Goal: Register for event/course

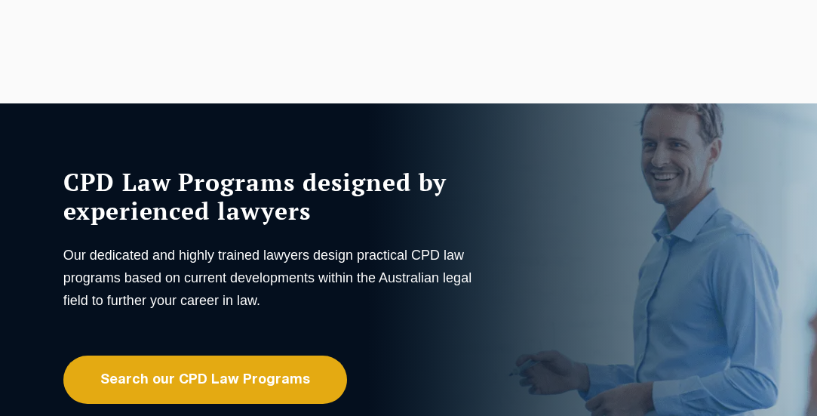
click at [267, 376] on link "Search our CPD Law Programs" at bounding box center [205, 379] width 284 height 48
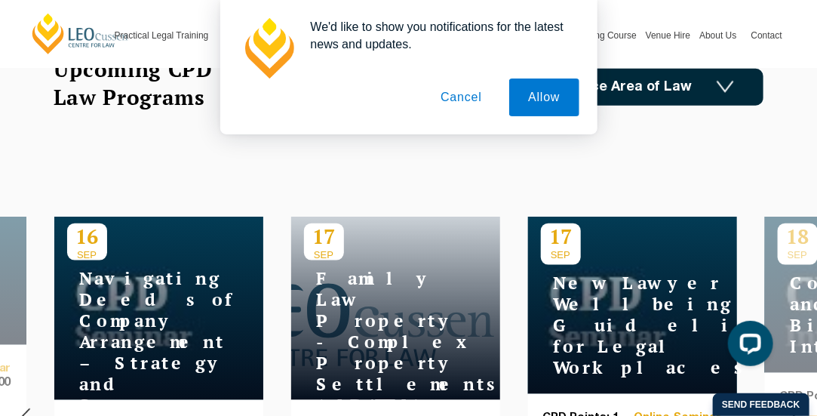
scroll to position [478, 0]
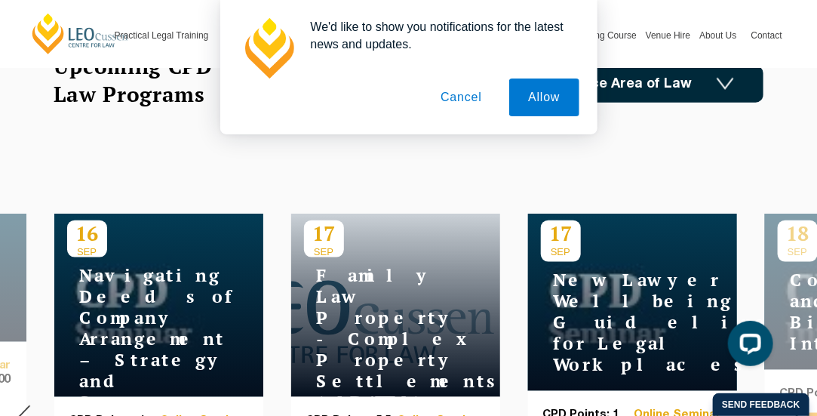
click at [477, 103] on button "Cancel" at bounding box center [461, 97] width 79 height 38
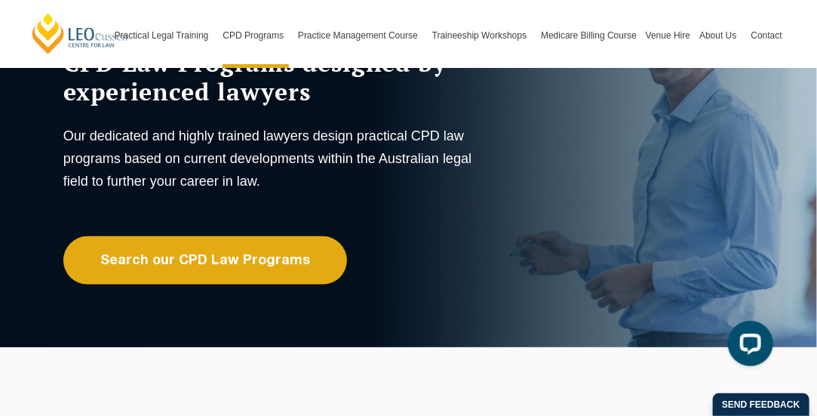
scroll to position [0, 0]
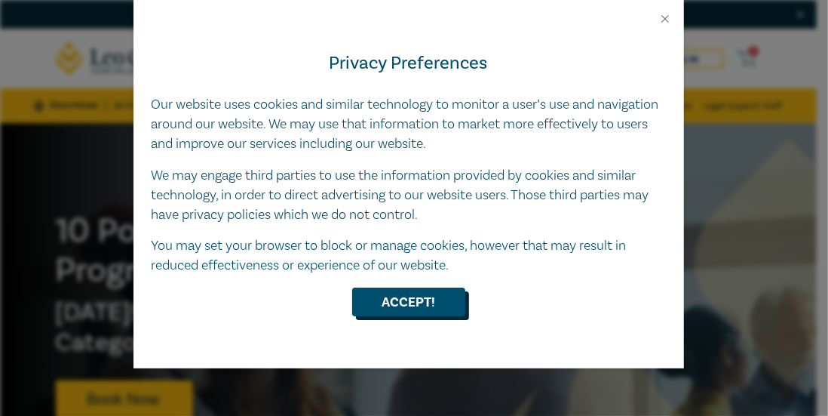
click at [397, 303] on button "Accept!" at bounding box center [408, 301] width 113 height 29
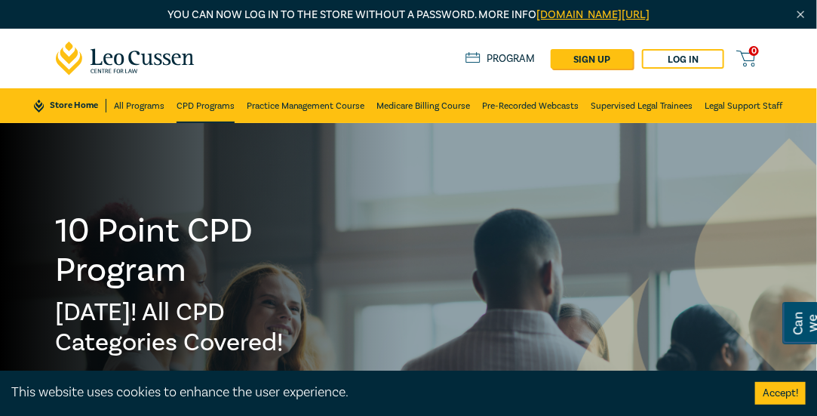
click at [212, 102] on link "CPD Programs" at bounding box center [206, 105] width 58 height 35
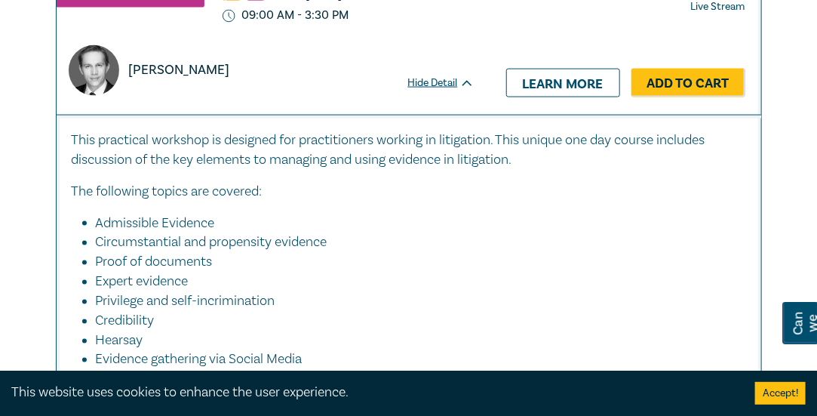
scroll to position [6432, 0]
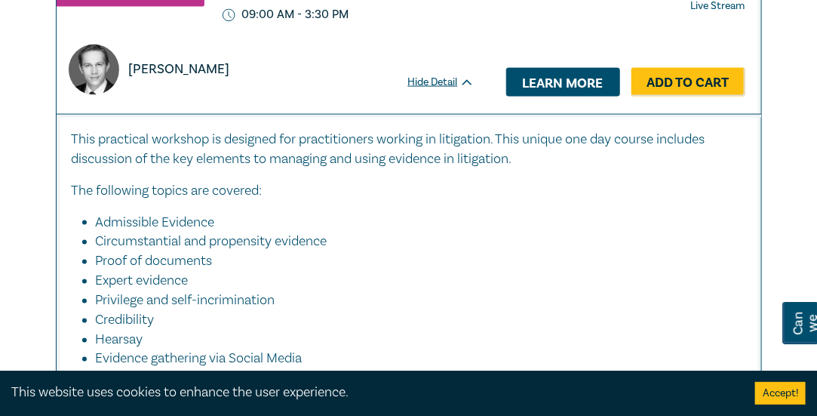
click at [546, 97] on link "Learn more" at bounding box center [563, 82] width 114 height 29
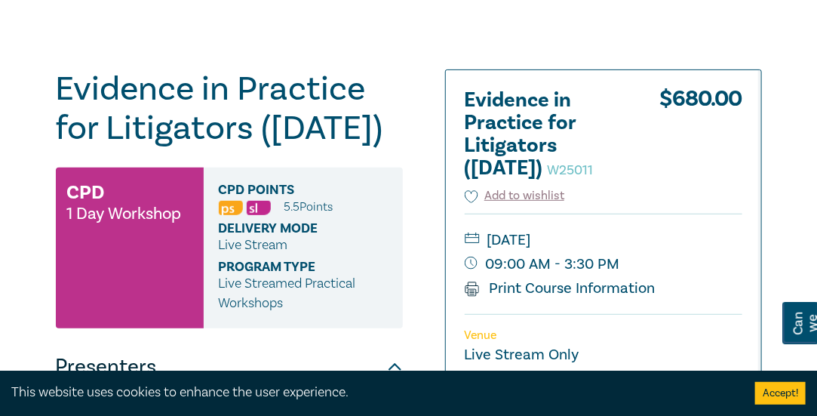
scroll to position [44, 0]
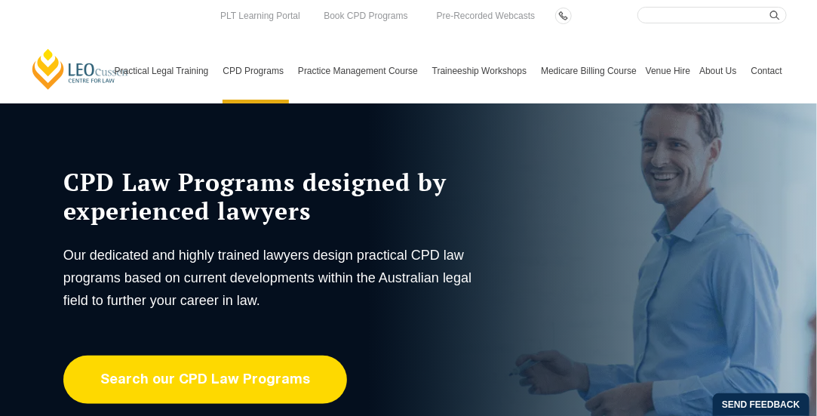
click at [249, 378] on link "Search our CPD Law Programs" at bounding box center [205, 379] width 284 height 48
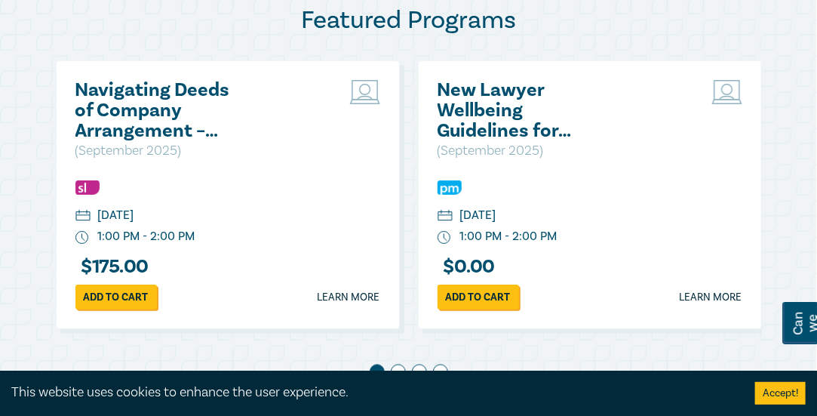
scroll to position [794, 0]
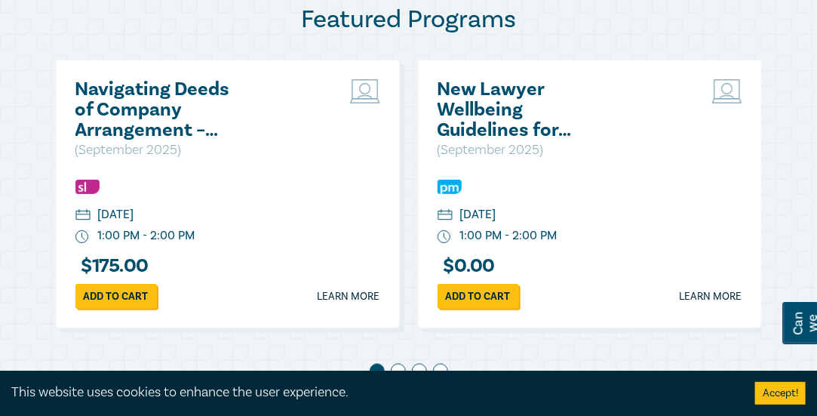
click at [364, 265] on div "$ 175.00" at bounding box center [227, 270] width 305 height 28
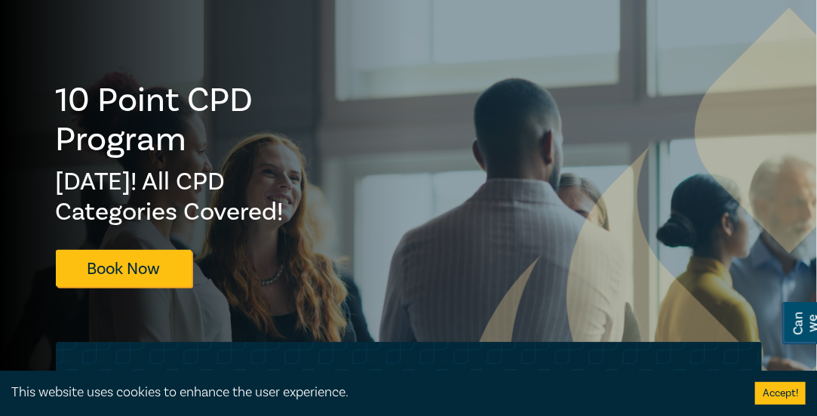
scroll to position [0, 0]
